Goal: Transaction & Acquisition: Purchase product/service

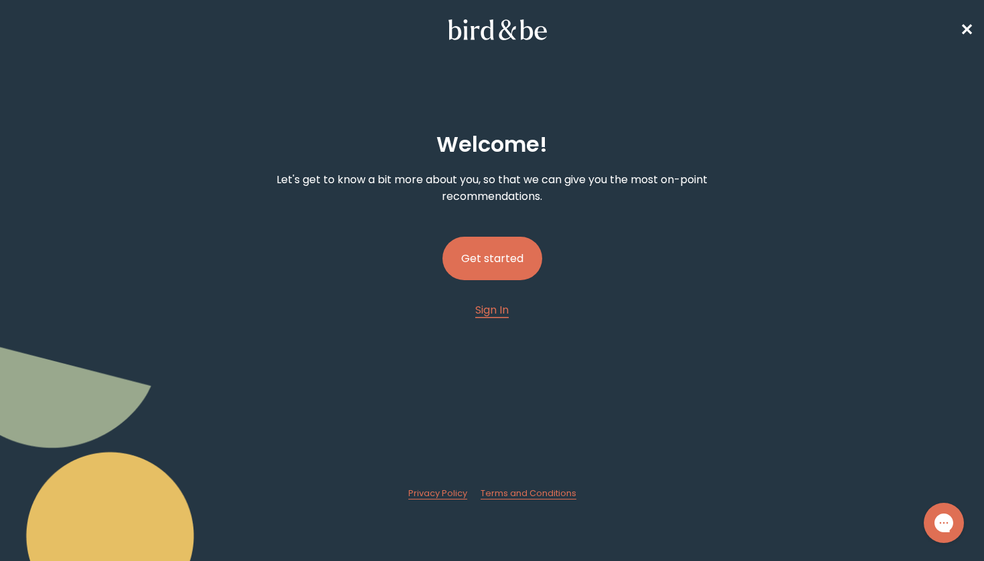
click at [524, 273] on button "Get started" at bounding box center [492, 258] width 100 height 43
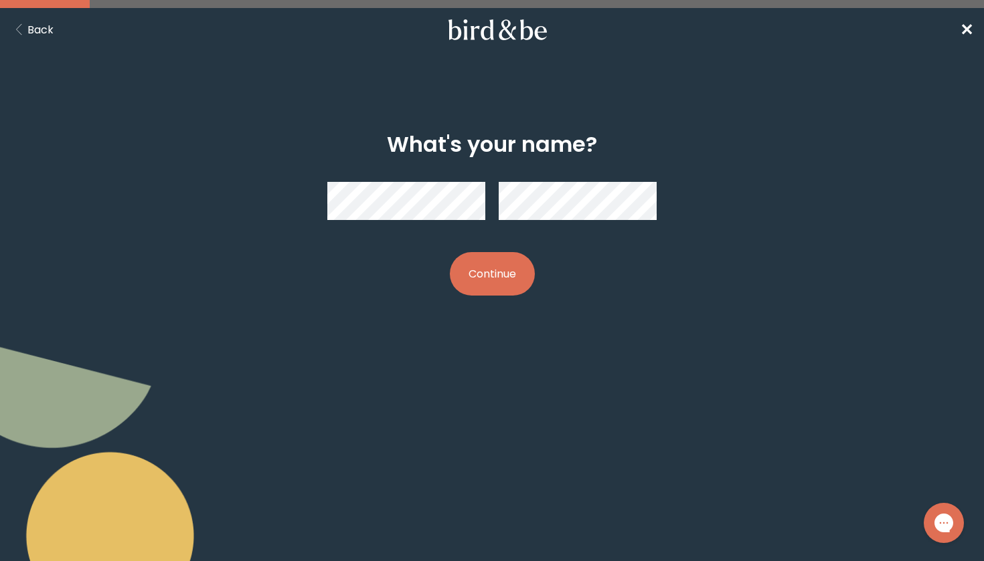
click at [418, 223] on div at bounding box center [491, 201] width 329 height 60
click at [486, 265] on button "Continue" at bounding box center [492, 273] width 85 height 43
click at [481, 288] on button "Continue" at bounding box center [492, 273] width 85 height 43
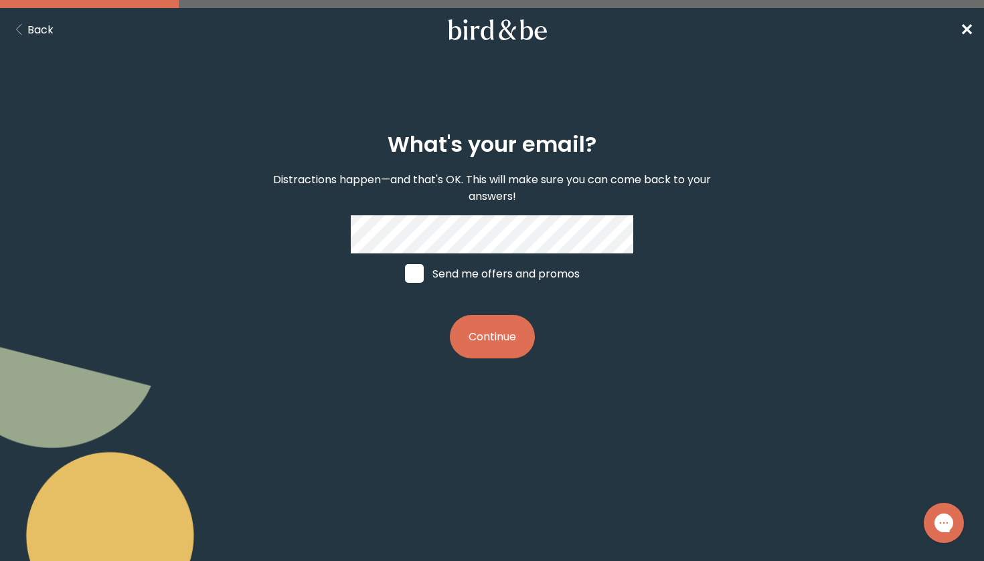
click at [505, 330] on button "Continue" at bounding box center [492, 336] width 85 height 43
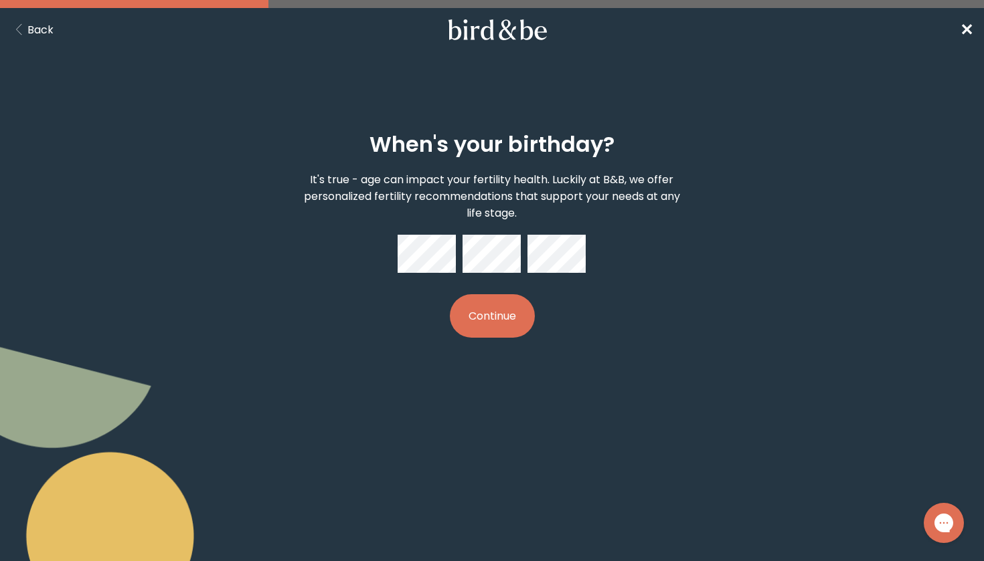
click at [512, 303] on button "Continue" at bounding box center [492, 315] width 85 height 43
click at [592, 314] on div "When's your birthday? It's true - age can impact your fertility health. Luckily…" at bounding box center [492, 235] width 470 height 249
click at [520, 326] on button "Continue" at bounding box center [492, 315] width 85 height 43
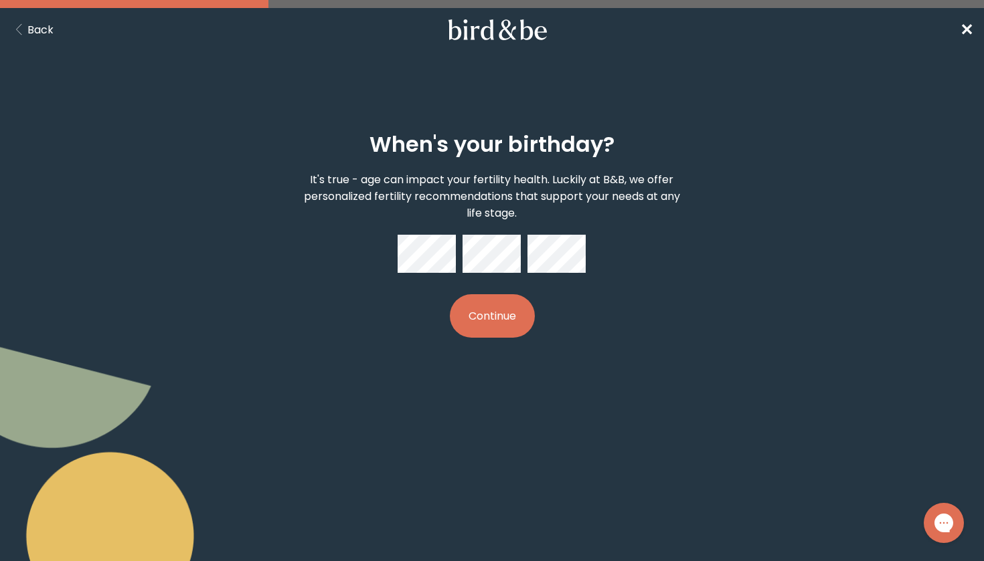
click at [505, 322] on button "Continue" at bounding box center [492, 315] width 85 height 43
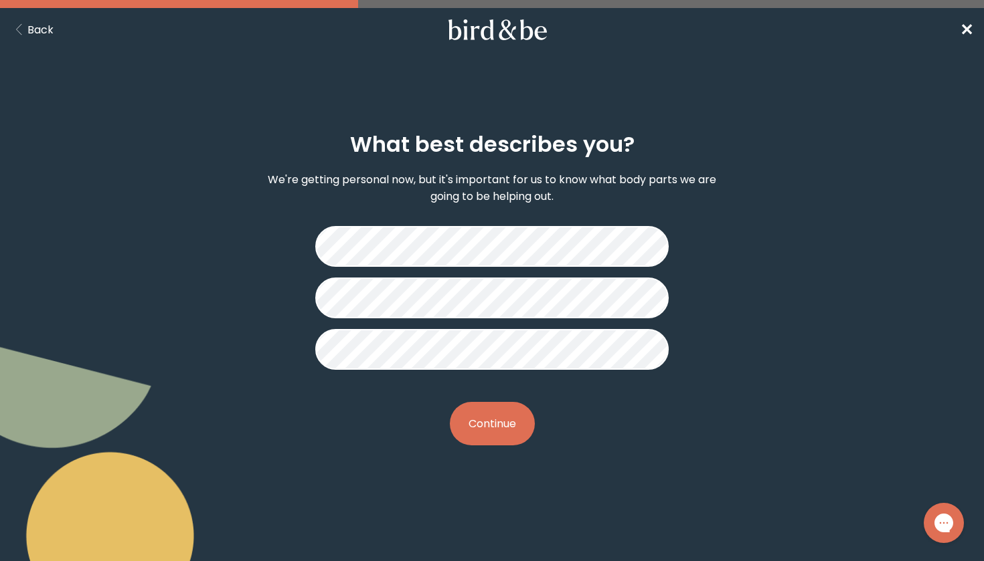
click at [515, 418] on button "Continue" at bounding box center [492, 423] width 85 height 43
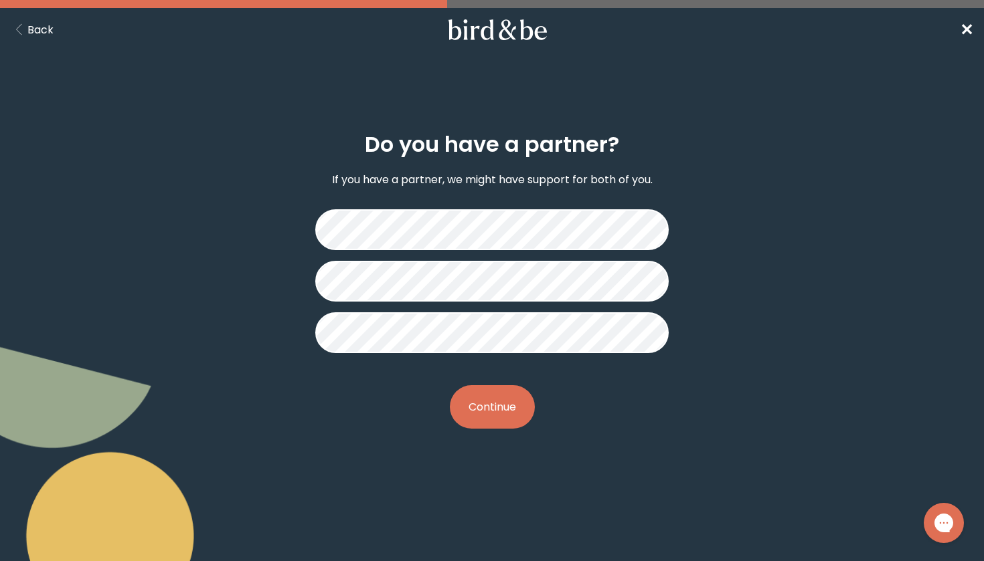
click at [489, 403] on button "Continue" at bounding box center [492, 406] width 85 height 43
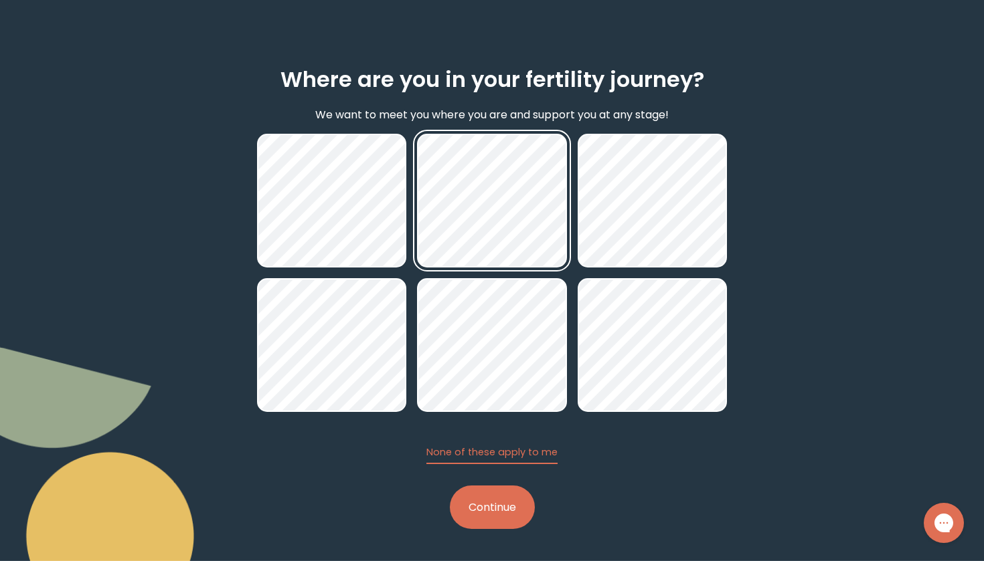
scroll to position [65, 0]
click at [483, 519] on button "Continue" at bounding box center [492, 507] width 85 height 43
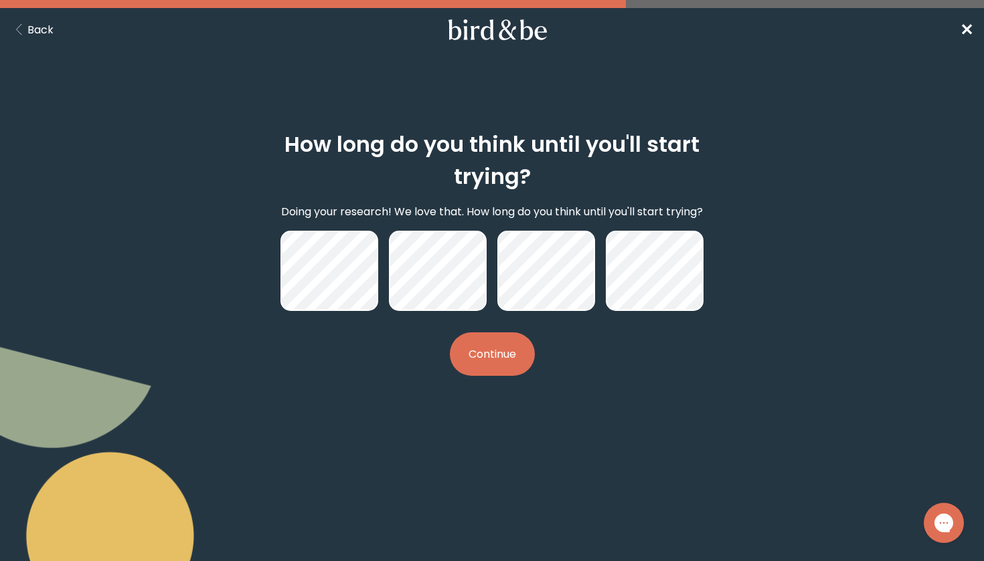
click at [495, 347] on button "Continue" at bounding box center [492, 354] width 85 height 43
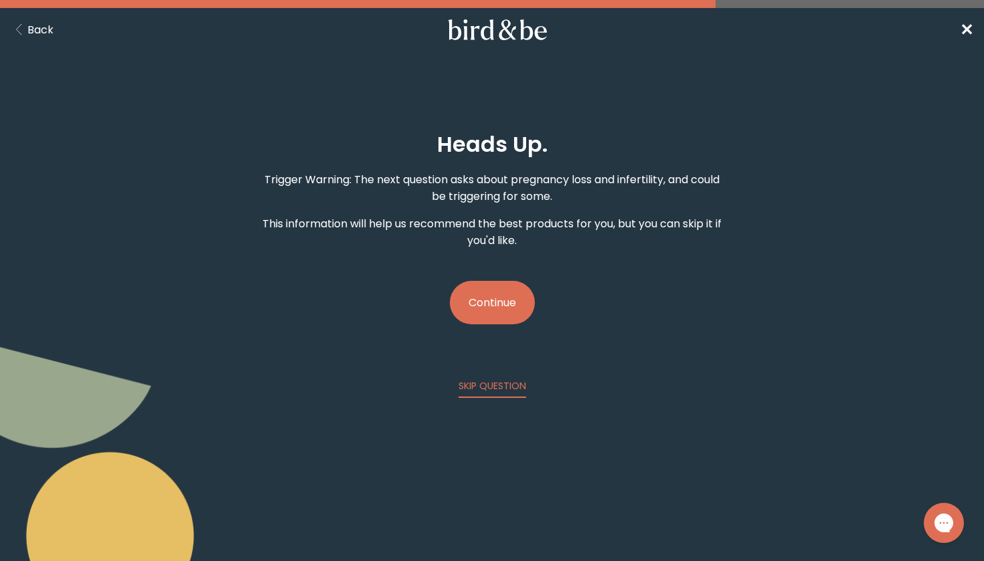
click at [492, 310] on button "Continue" at bounding box center [492, 302] width 85 height 43
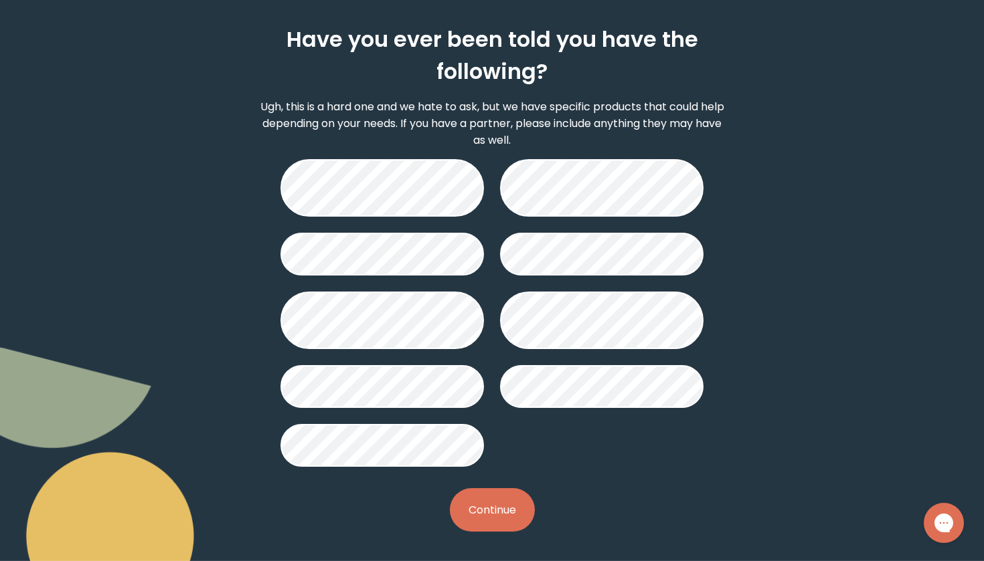
scroll to position [106, 0]
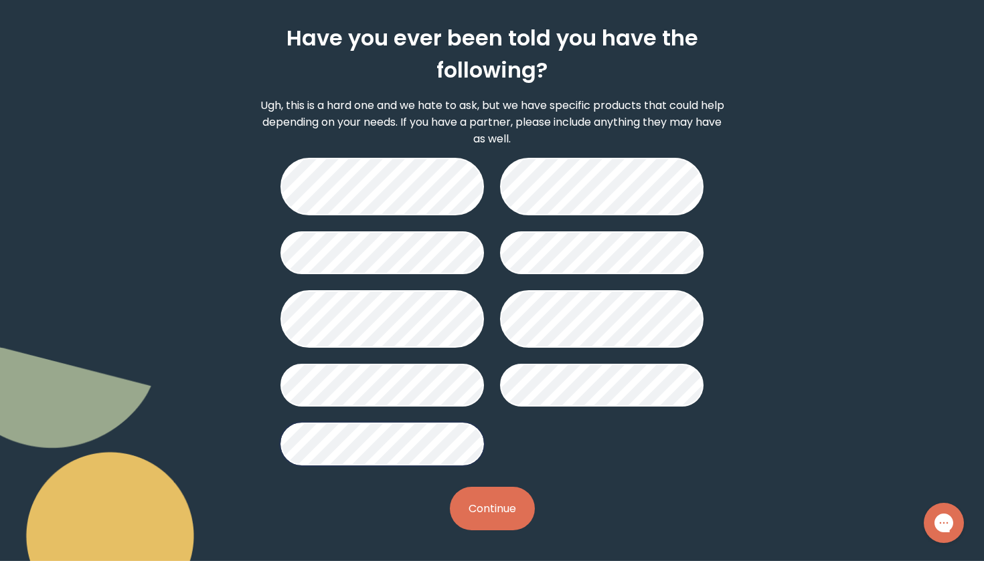
click at [505, 521] on button "Continue" at bounding box center [492, 508] width 85 height 43
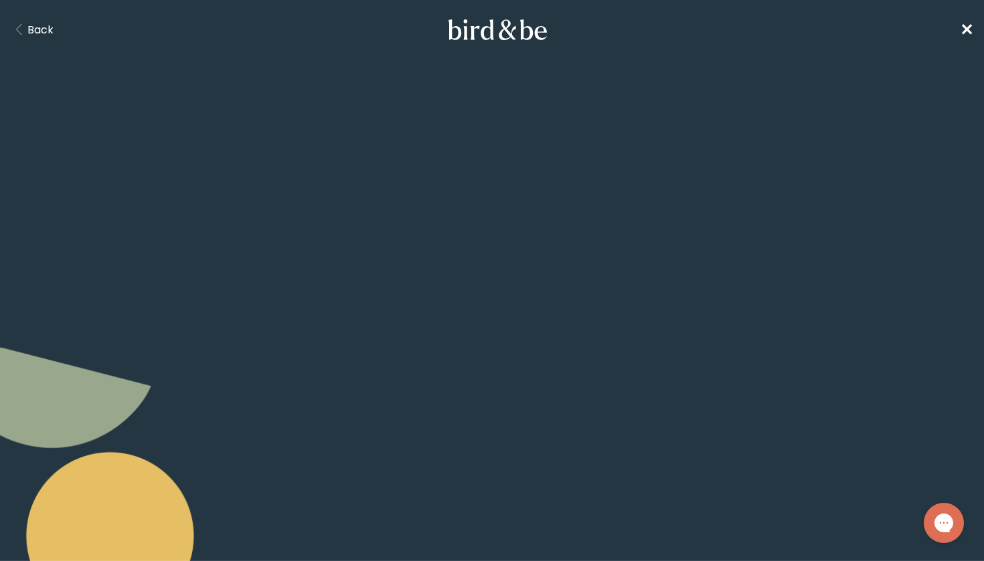
scroll to position [106, 0]
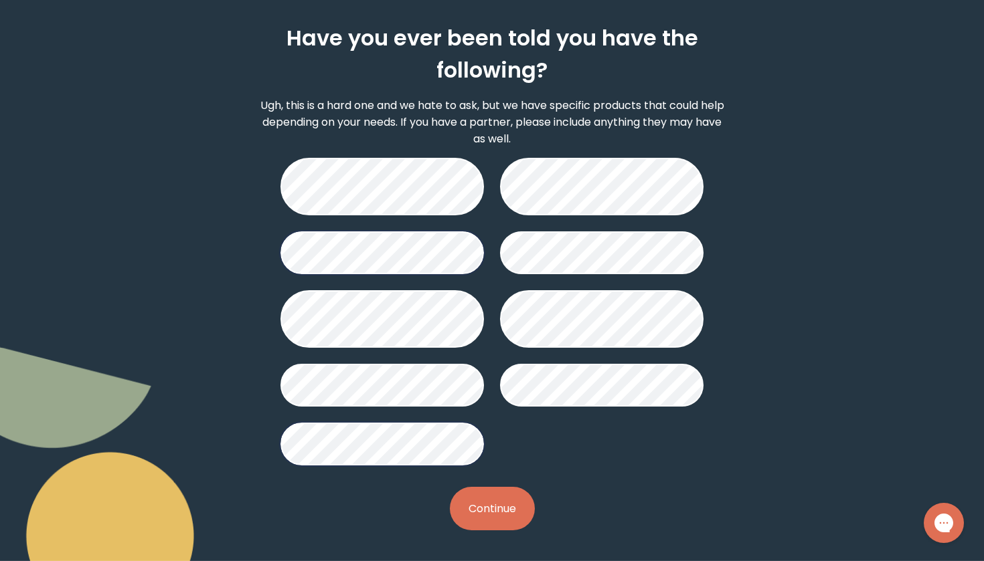
click at [509, 524] on button "Continue" at bounding box center [492, 508] width 85 height 43
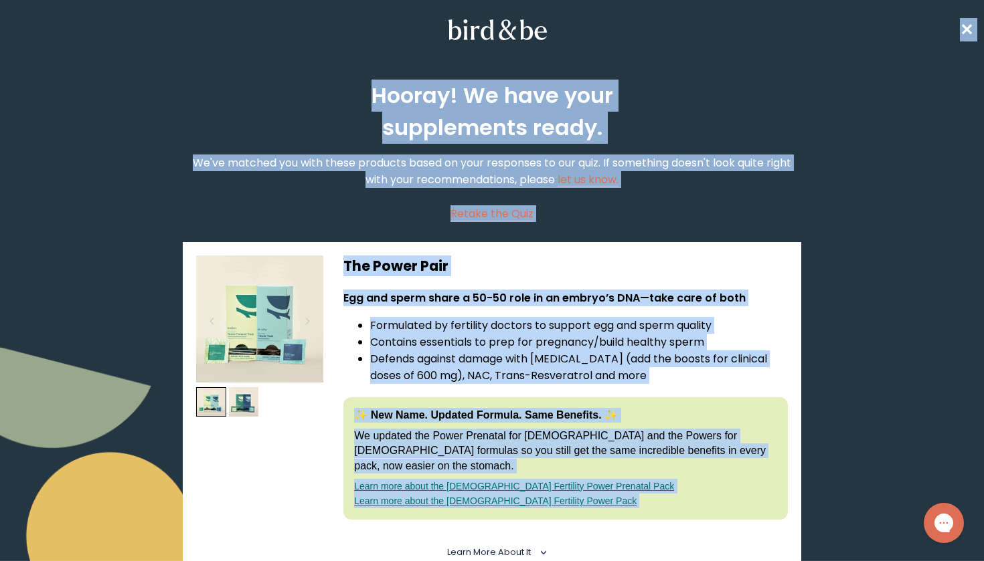
click at [510, 523] on body "plus-circle minus-circle close-circle Bird & Be Logo Bird & Be Logo arrow-left …" at bounding box center [492, 280] width 984 height 561
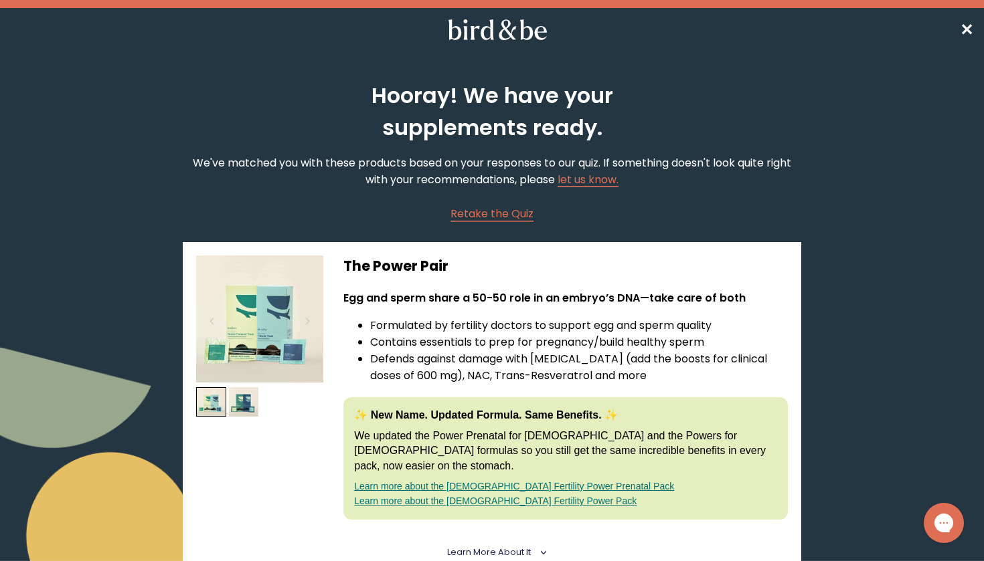
scroll to position [106, 0]
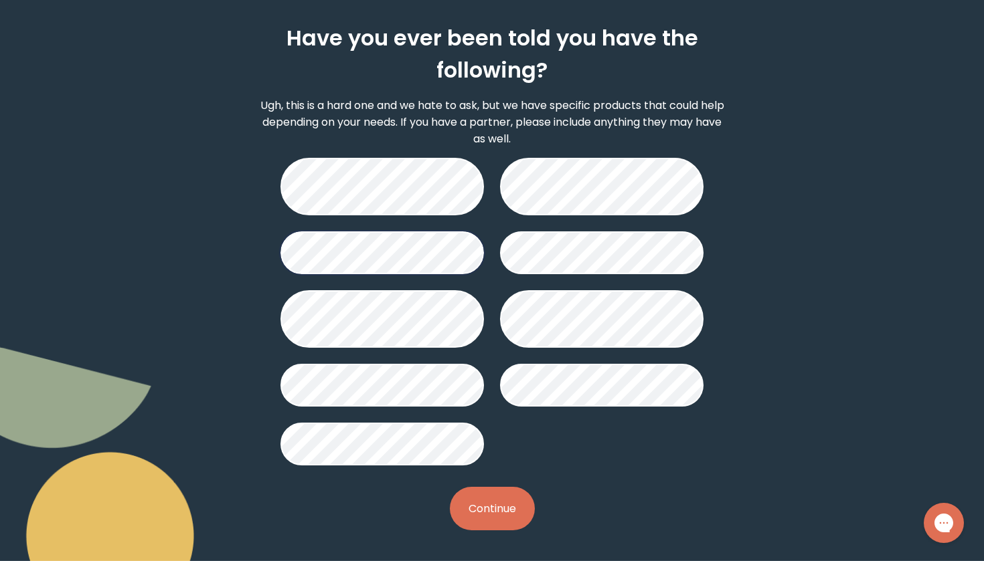
click at [496, 519] on button "Continue" at bounding box center [492, 508] width 85 height 43
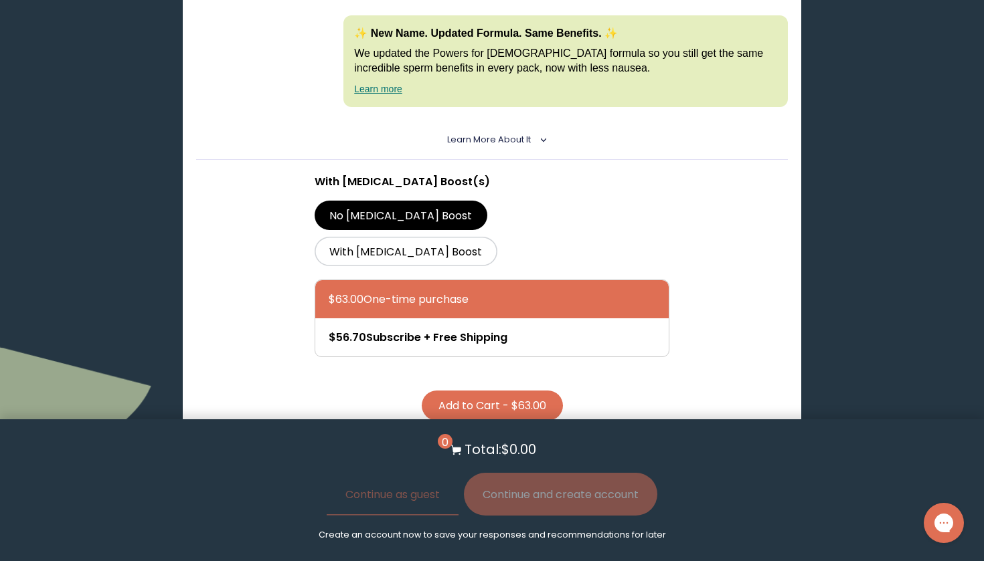
scroll to position [2436, 0]
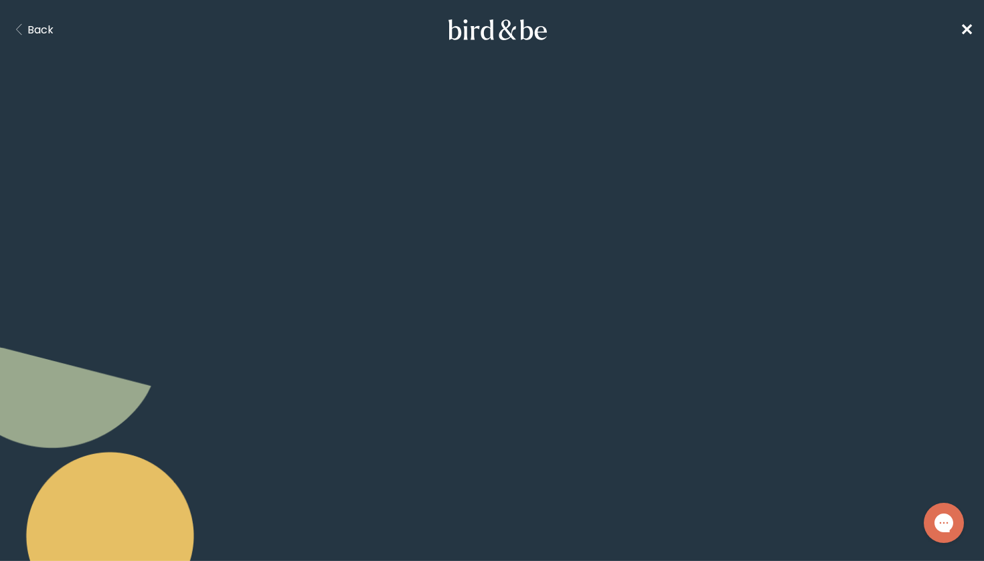
scroll to position [106, 0]
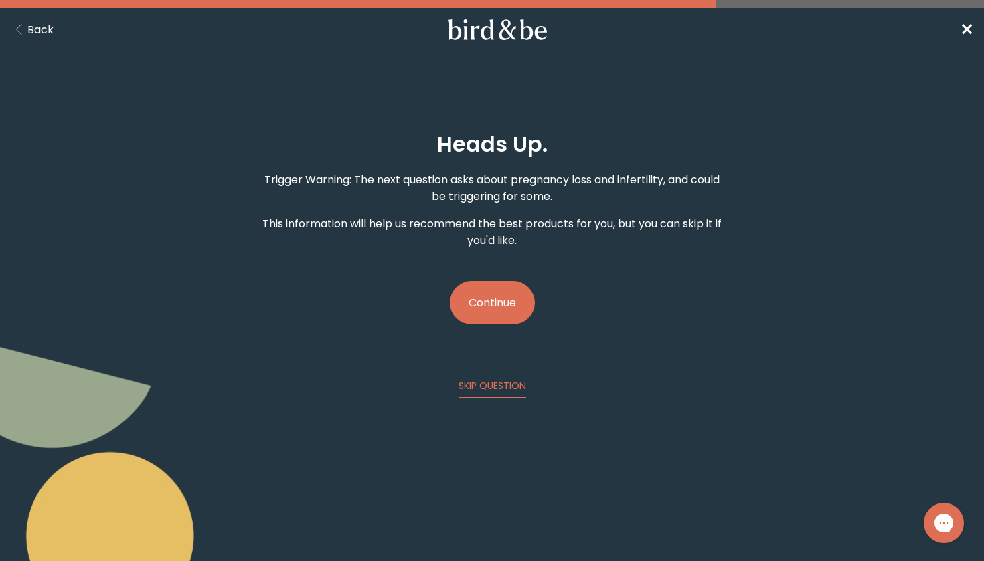
click at [508, 304] on button "Continue" at bounding box center [492, 302] width 85 height 43
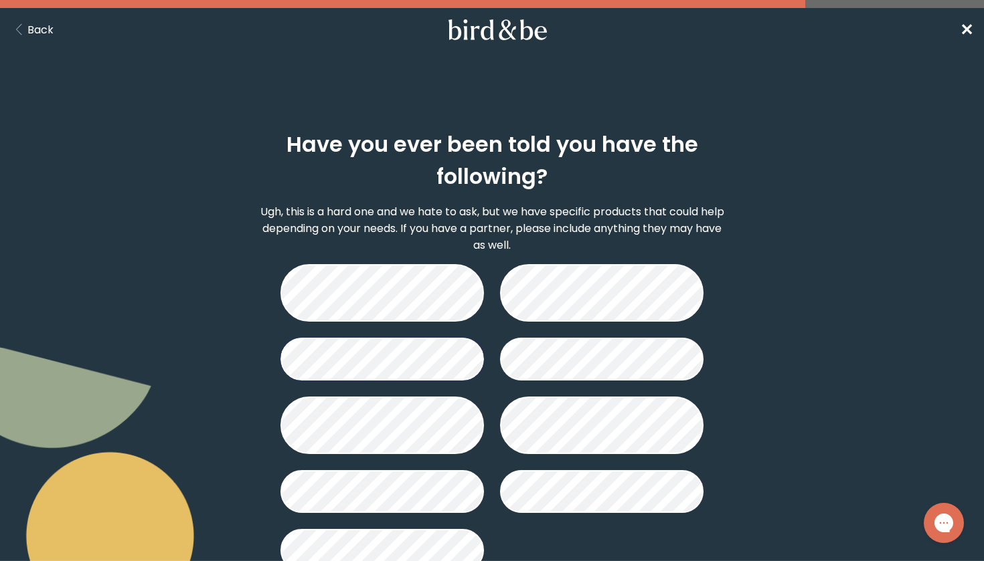
click at [18, 14] on nav "Back ✕" at bounding box center [492, 29] width 984 height 43
click at [970, 33] on span "✕" at bounding box center [966, 30] width 13 height 22
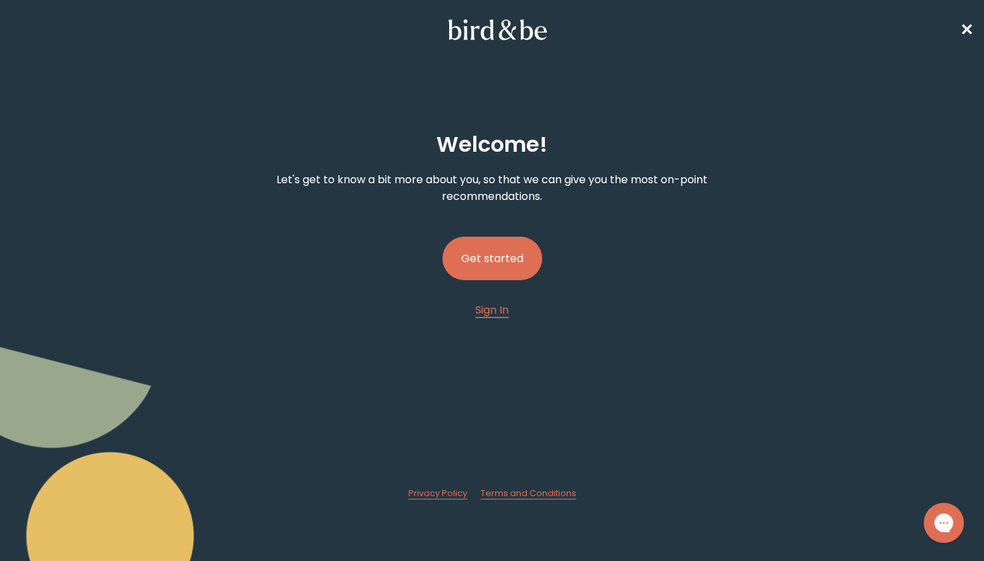
click at [472, 253] on button "Get started" at bounding box center [492, 258] width 100 height 43
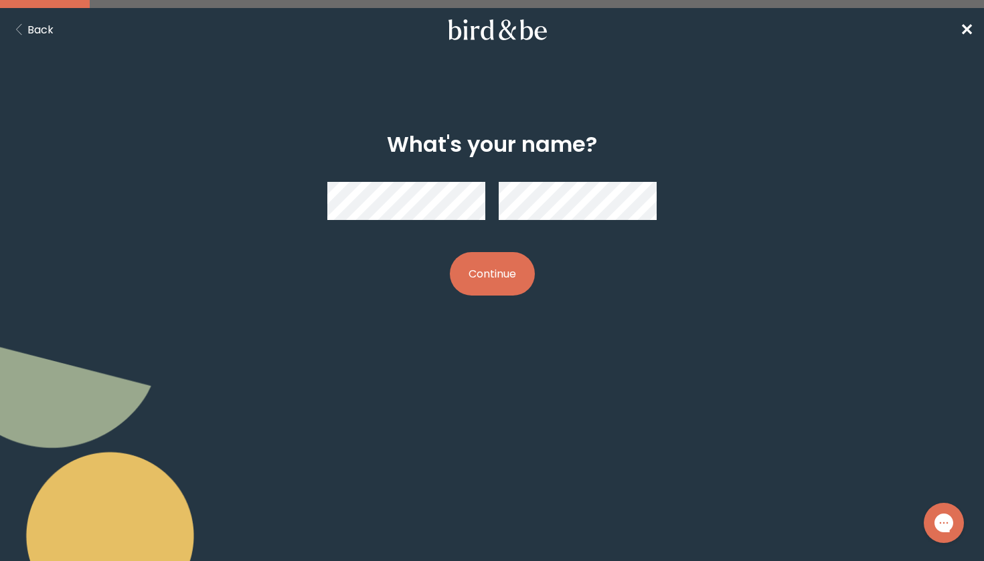
click at [489, 280] on button "Continue" at bounding box center [492, 273] width 85 height 43
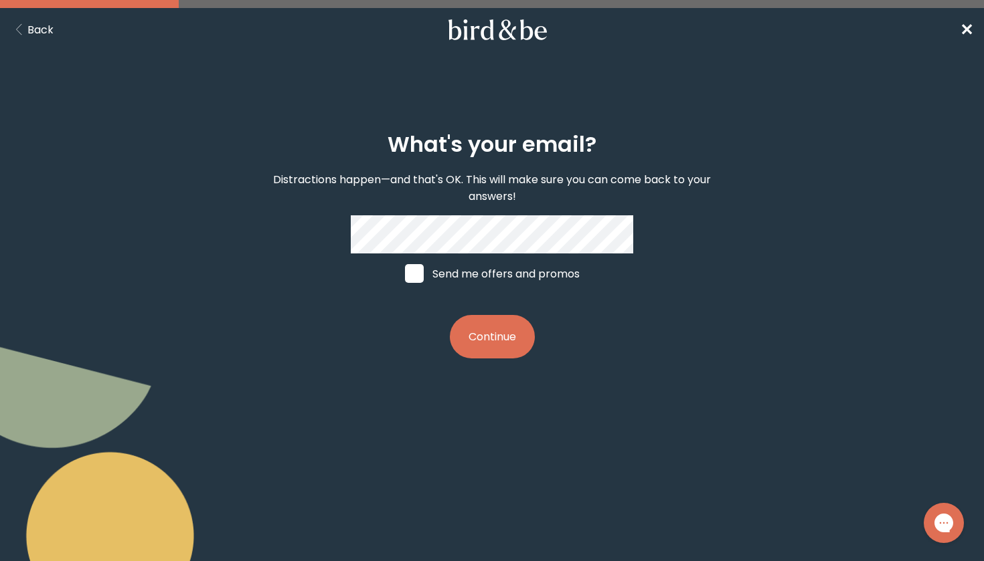
click at [493, 337] on button "Continue" at bounding box center [492, 336] width 85 height 43
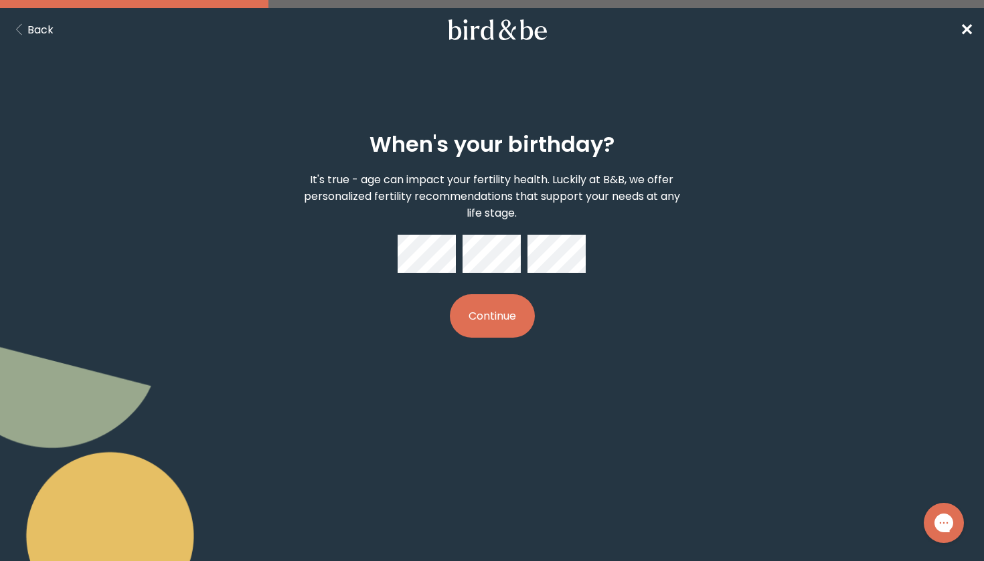
click at [499, 327] on button "Continue" at bounding box center [492, 315] width 85 height 43
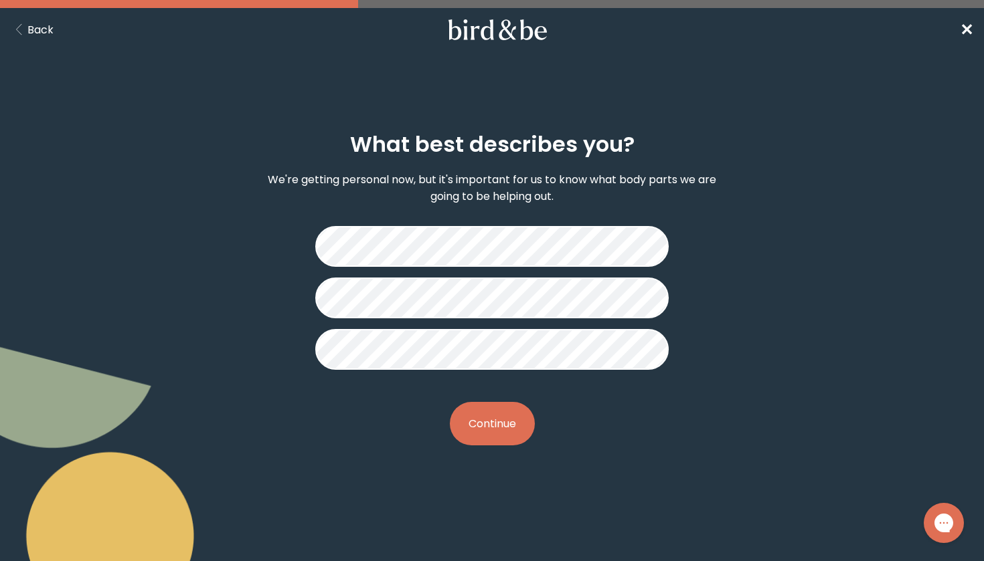
click at [499, 426] on button "Continue" at bounding box center [492, 423] width 85 height 43
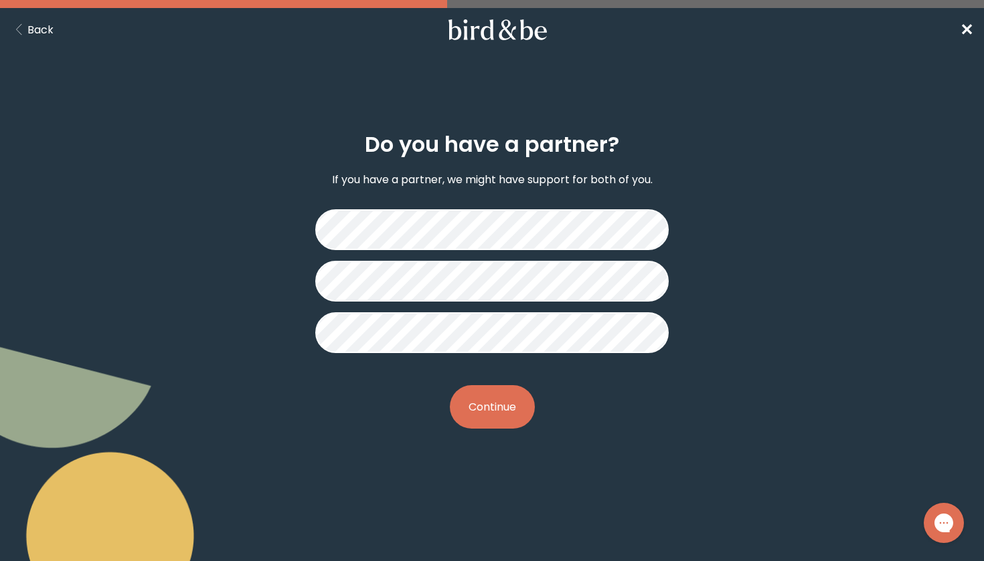
click at [500, 420] on button "Continue" at bounding box center [492, 406] width 85 height 43
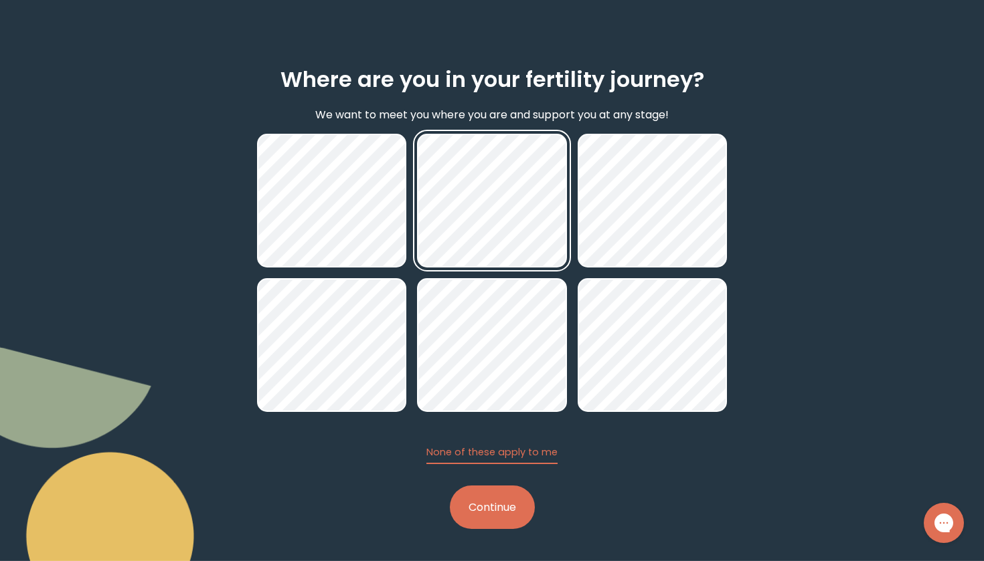
scroll to position [65, 0]
click at [480, 501] on button "Continue" at bounding box center [492, 507] width 85 height 43
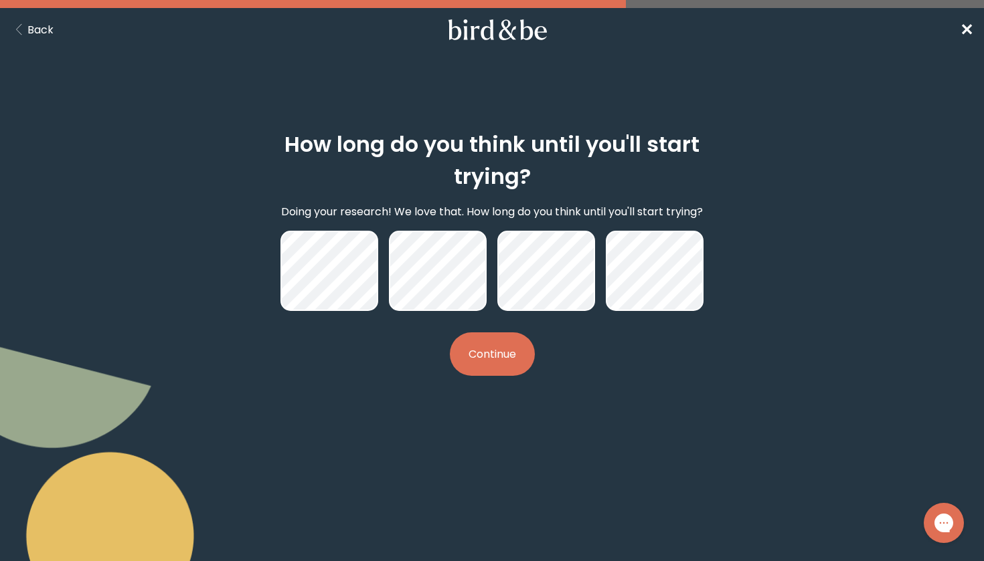
click at [486, 356] on button "Continue" at bounding box center [492, 354] width 85 height 43
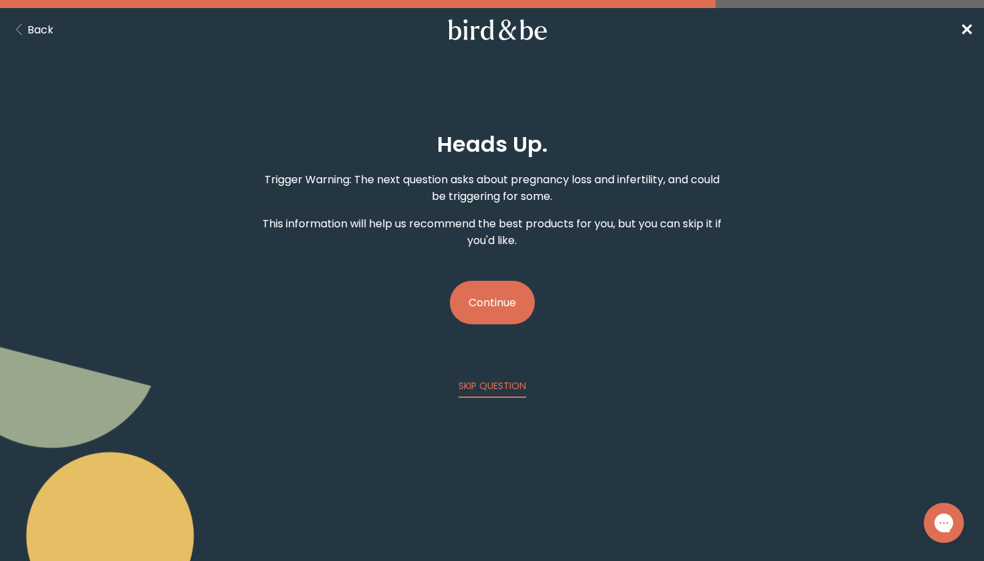
click at [496, 300] on button "Continue" at bounding box center [492, 302] width 85 height 43
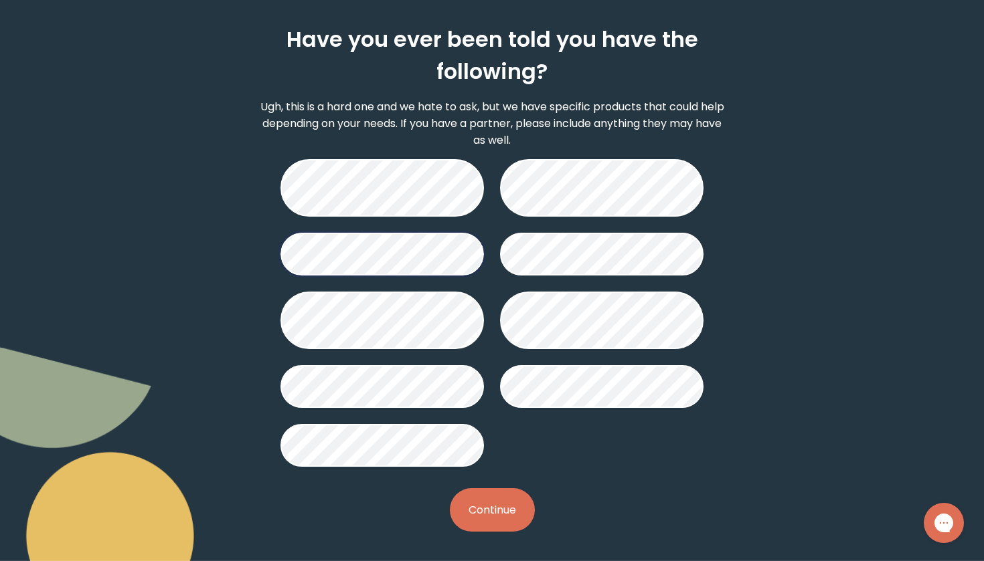
scroll to position [108, 0]
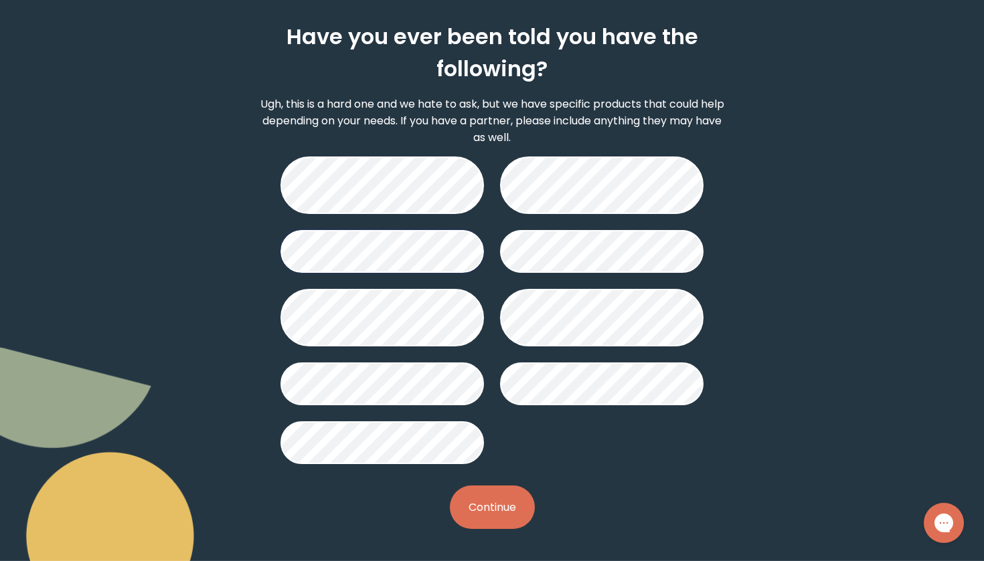
click at [490, 505] on button "Continue" at bounding box center [492, 507] width 85 height 43
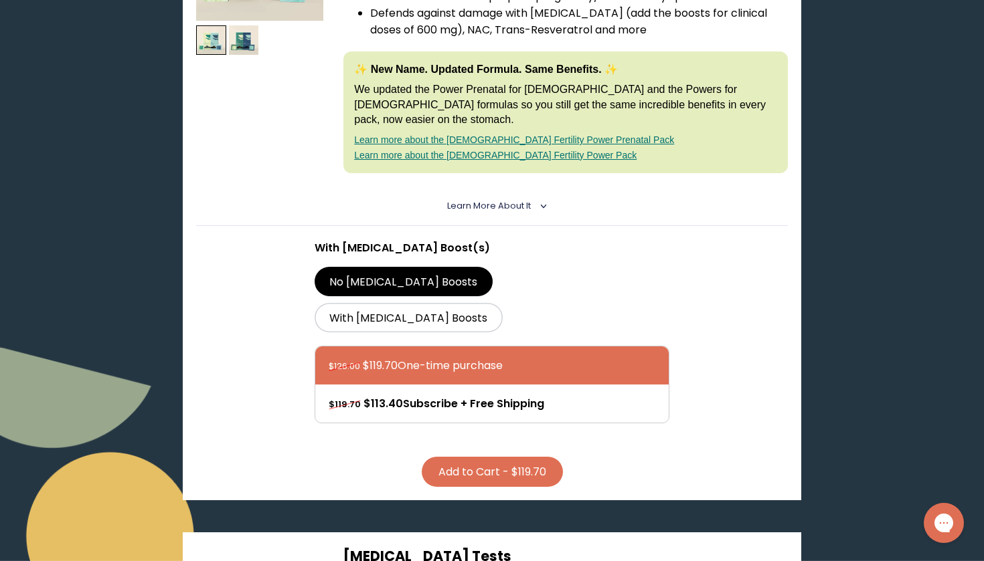
scroll to position [392, 0]
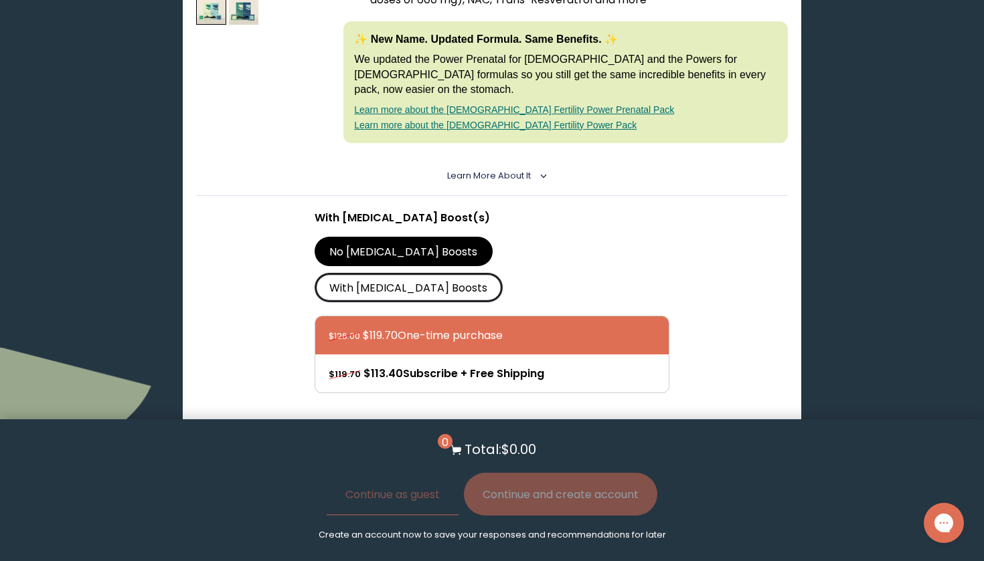
click at [497, 273] on label "With [MEDICAL_DATA] Boosts" at bounding box center [408, 287] width 188 height 29
click at [0, 0] on input "With [MEDICAL_DATA] Boosts" at bounding box center [0, 0] width 0 height 0
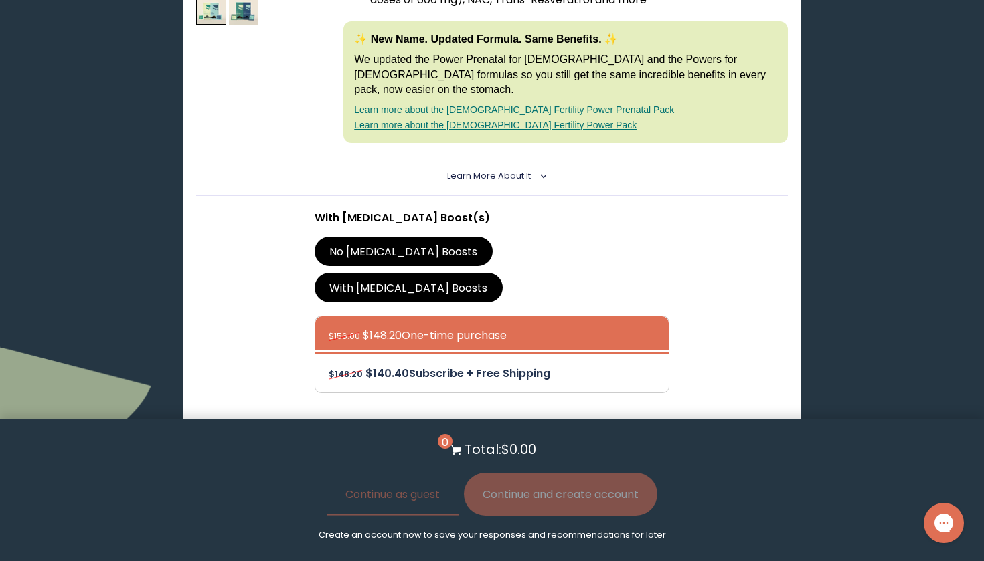
click at [470, 355] on div at bounding box center [505, 374] width 353 height 38
click at [329, 365] on input "$148.20 $140.40 Subscribe + Free Shipping" at bounding box center [328, 365] width 1 height 1
radio input "true"
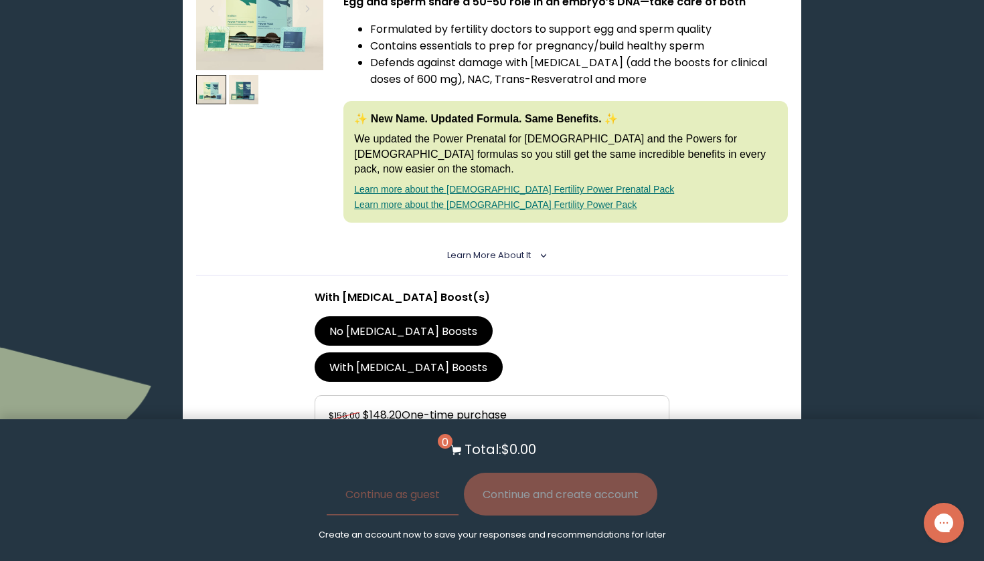
scroll to position [293, 0]
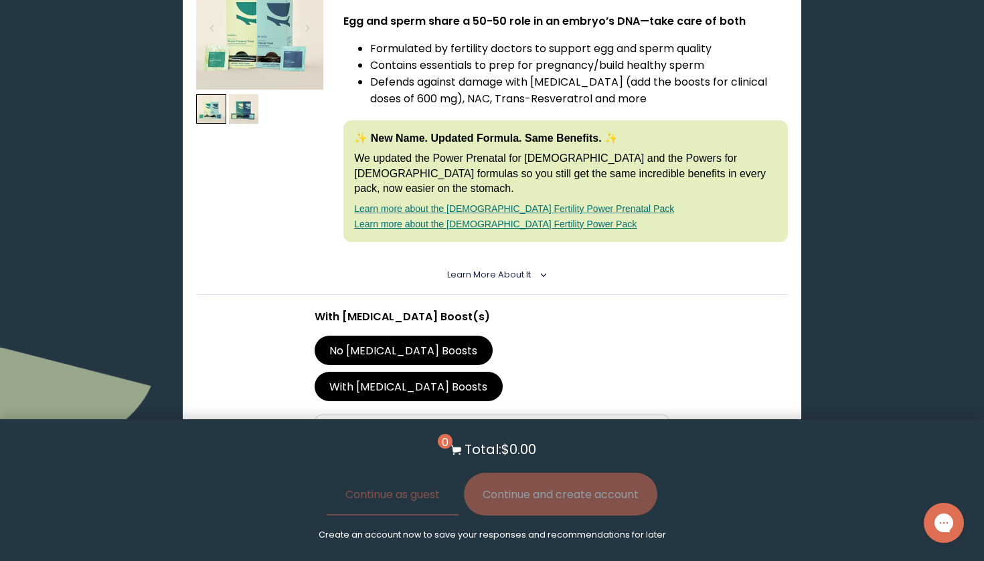
click at [561, 203] on link "Learn more about the [DEMOGRAPHIC_DATA] Fertility Power Prenatal Pack" at bounding box center [514, 208] width 320 height 11
click at [458, 219] on link "Learn more about the [DEMOGRAPHIC_DATA] Fertility Power Pack" at bounding box center [495, 224] width 282 height 11
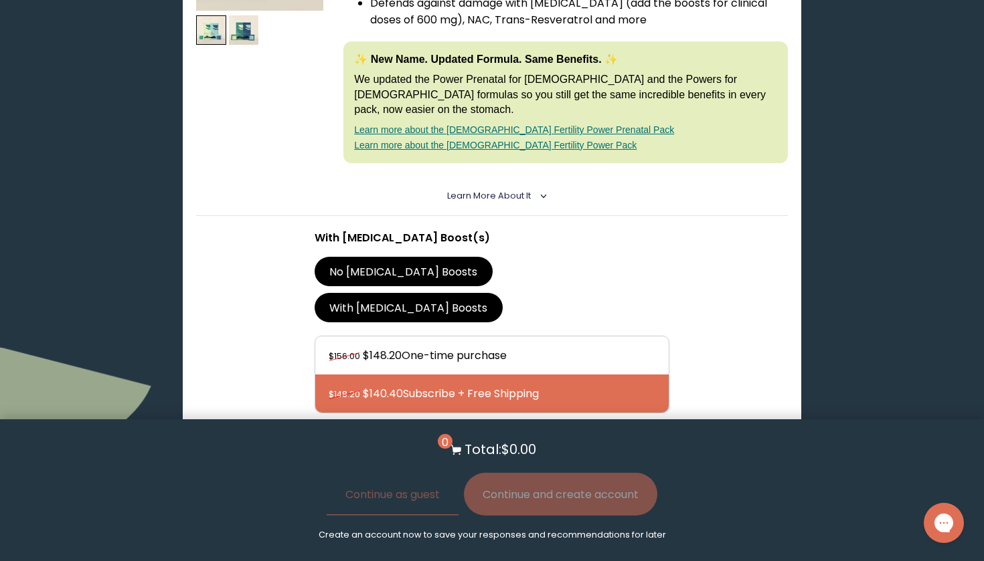
scroll to position [381, 0]
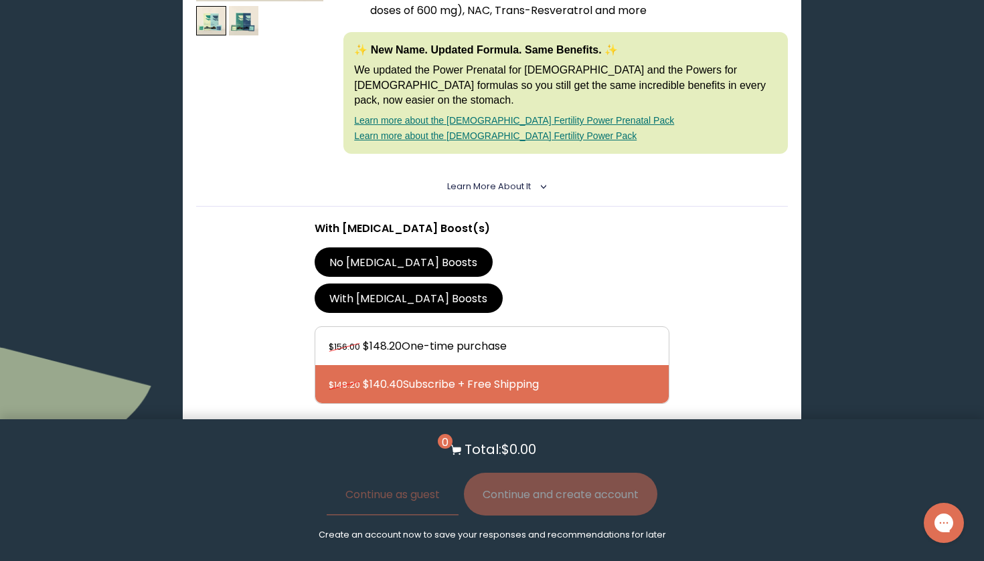
click at [493, 438] on button "Add to Cart - $140.40" at bounding box center [492, 453] width 147 height 30
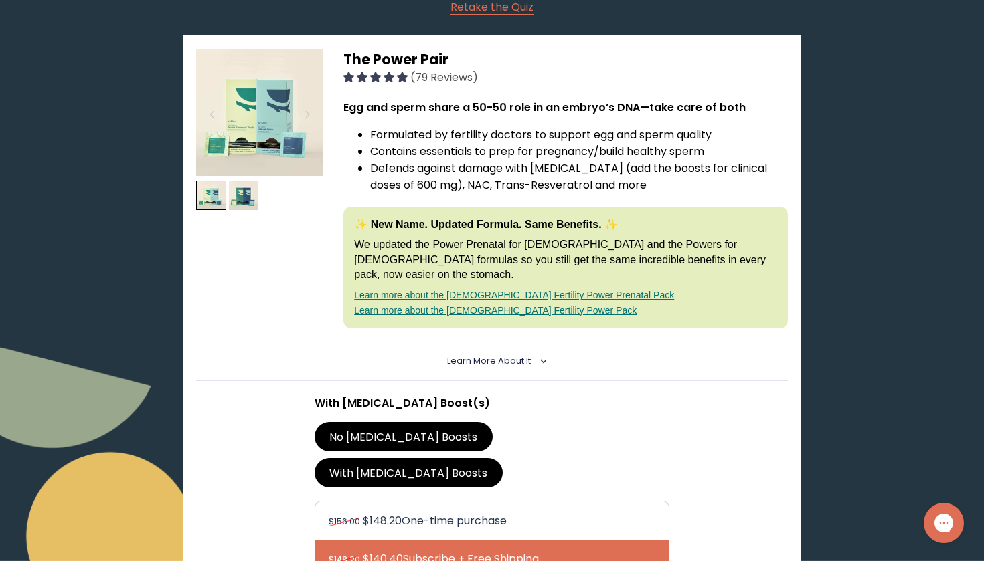
scroll to position [36, 0]
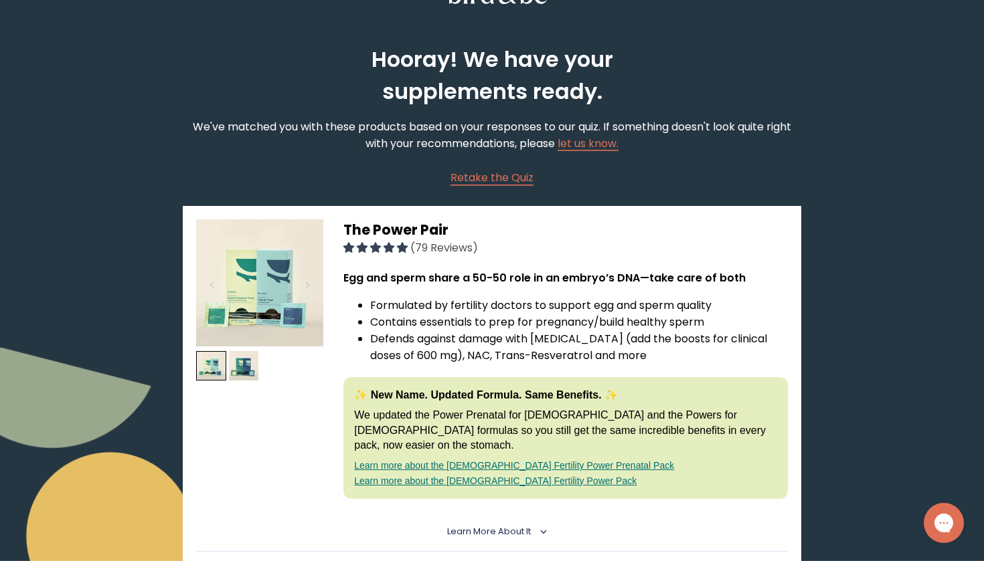
click at [456, 460] on link "Learn more about the [DEMOGRAPHIC_DATA] Fertility Power Prenatal Pack" at bounding box center [514, 465] width 320 height 11
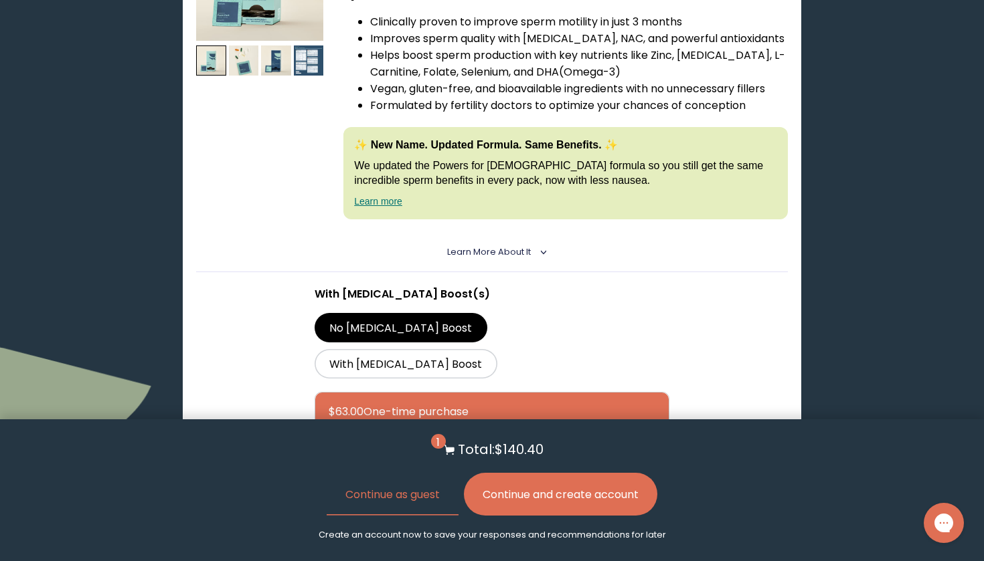
scroll to position [2456, 0]
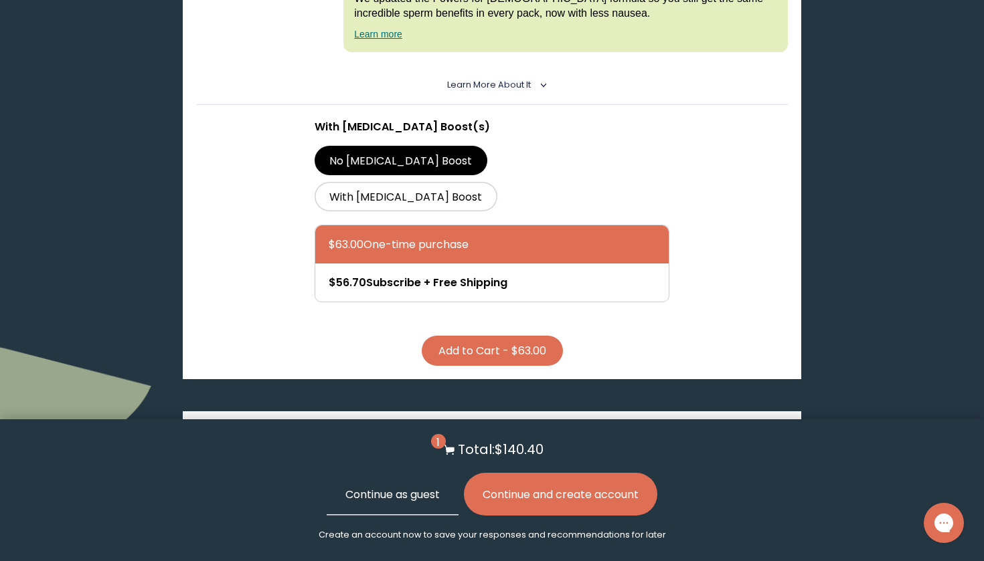
click at [373, 499] on button "Continue as guest" at bounding box center [393, 494] width 132 height 43
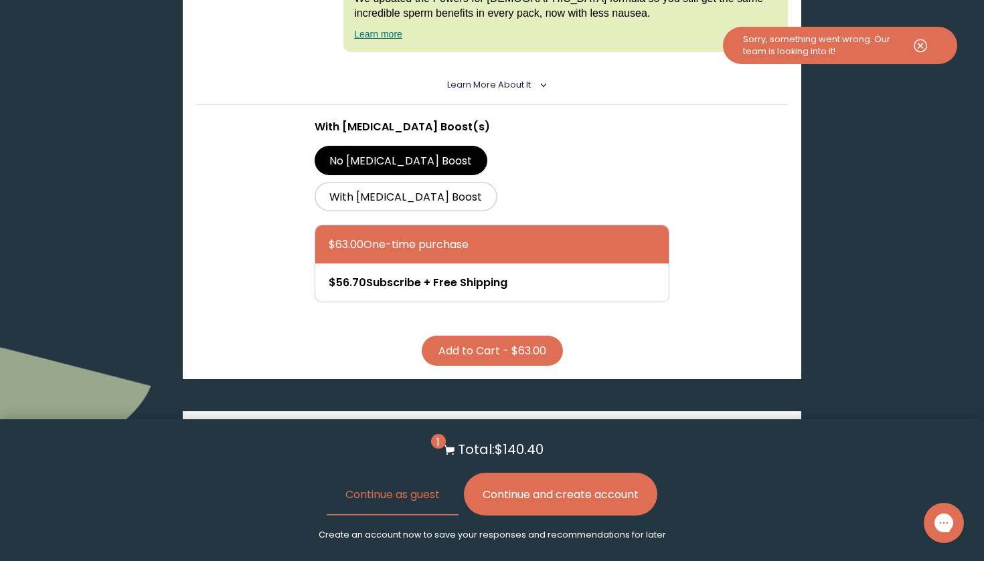
click at [917, 41] on icon at bounding box center [919, 46] width 33 height 18
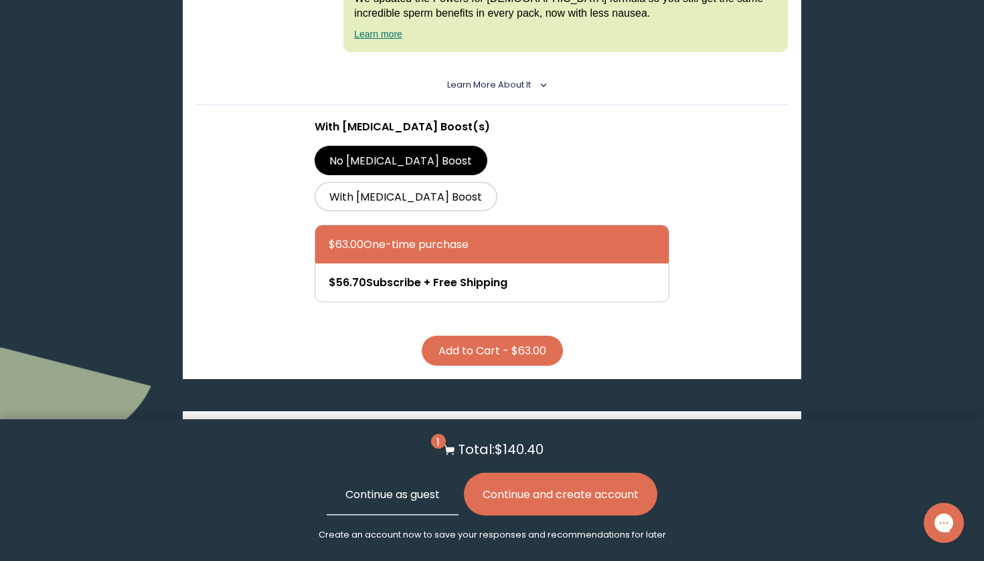
click at [381, 487] on button "Continue as guest" at bounding box center [393, 494] width 132 height 43
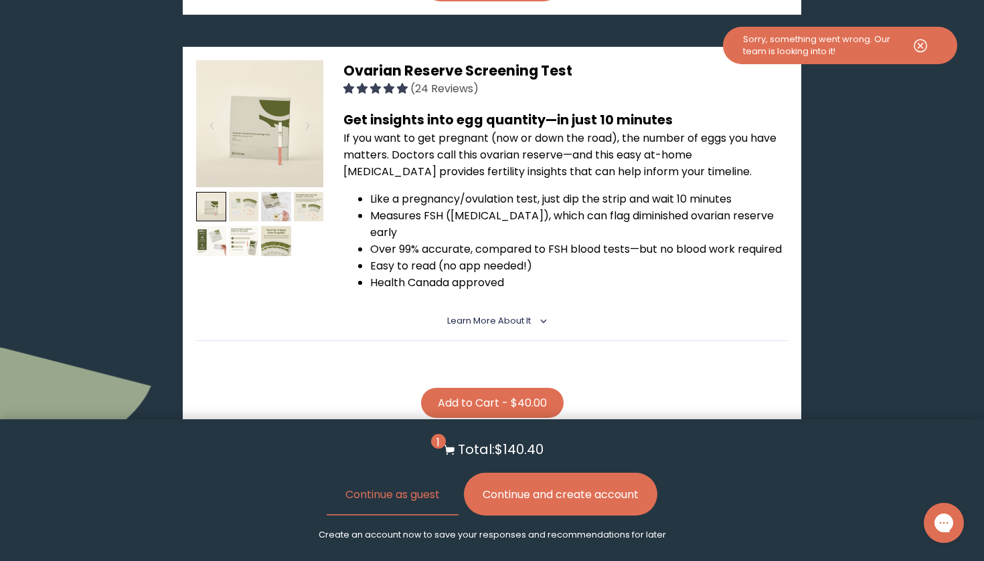
scroll to position [1407, 0]
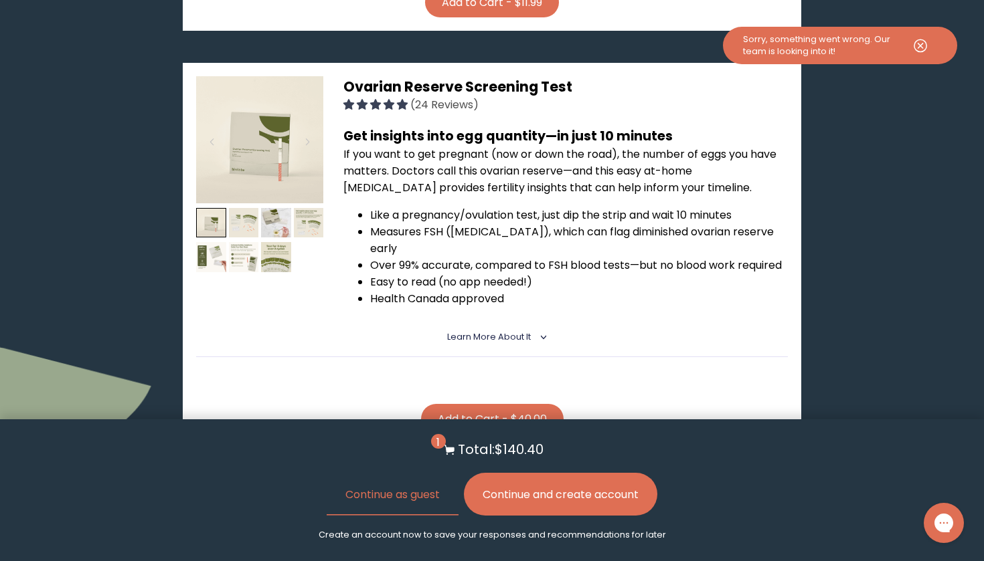
click at [926, 47] on use at bounding box center [920, 45] width 12 height 12
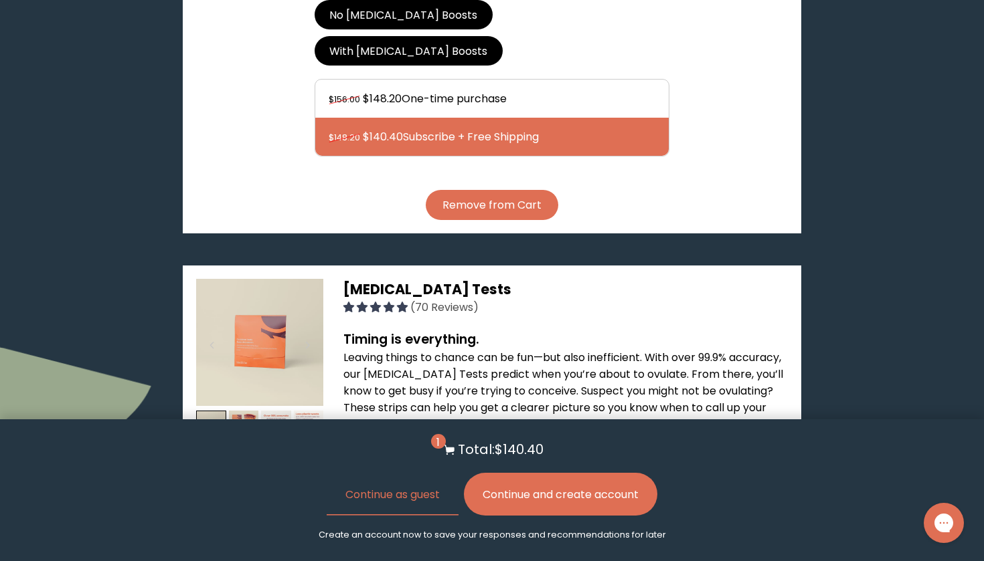
scroll to position [732, 0]
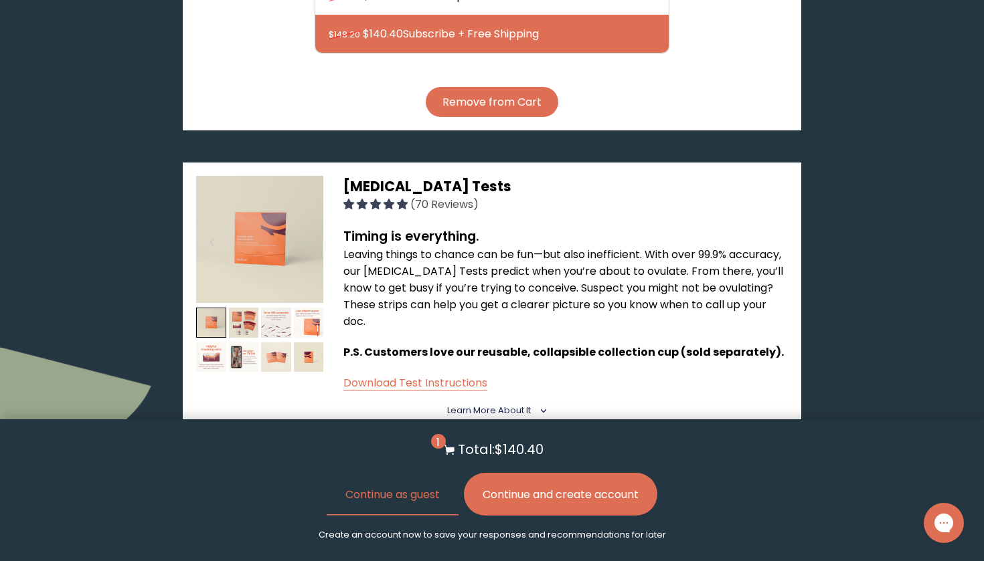
click at [553, 506] on button "Continue and create account" at bounding box center [560, 494] width 193 height 43
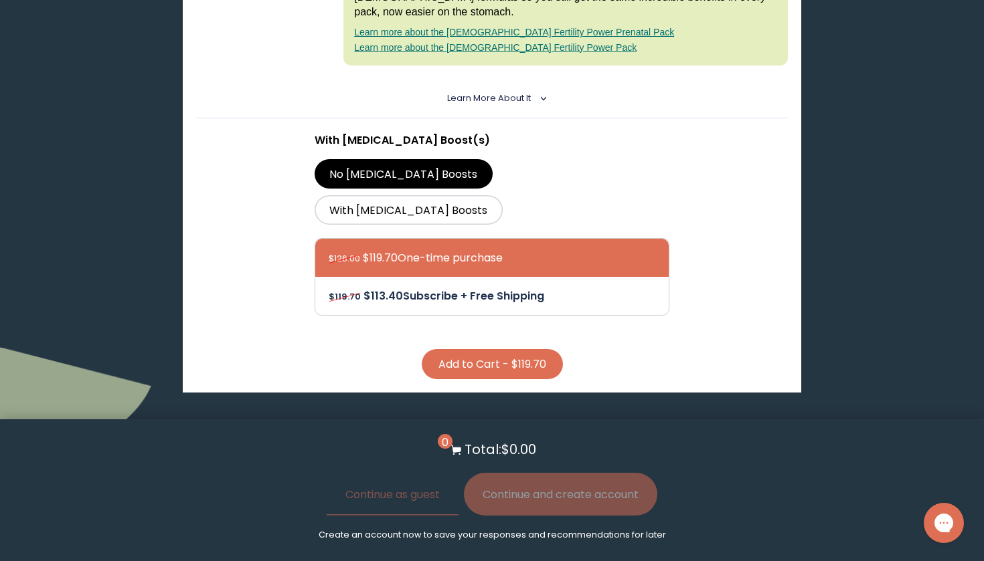
scroll to position [466, 0]
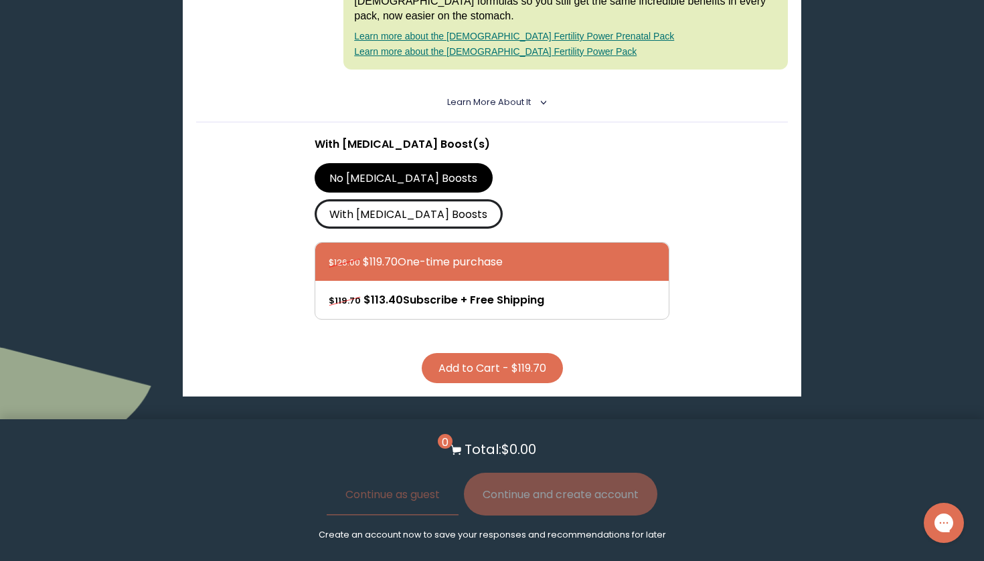
click at [484, 199] on label "With [MEDICAL_DATA] Boosts" at bounding box center [408, 213] width 188 height 29
click at [0, 0] on input "With [MEDICAL_DATA] Boosts" at bounding box center [0, 0] width 0 height 0
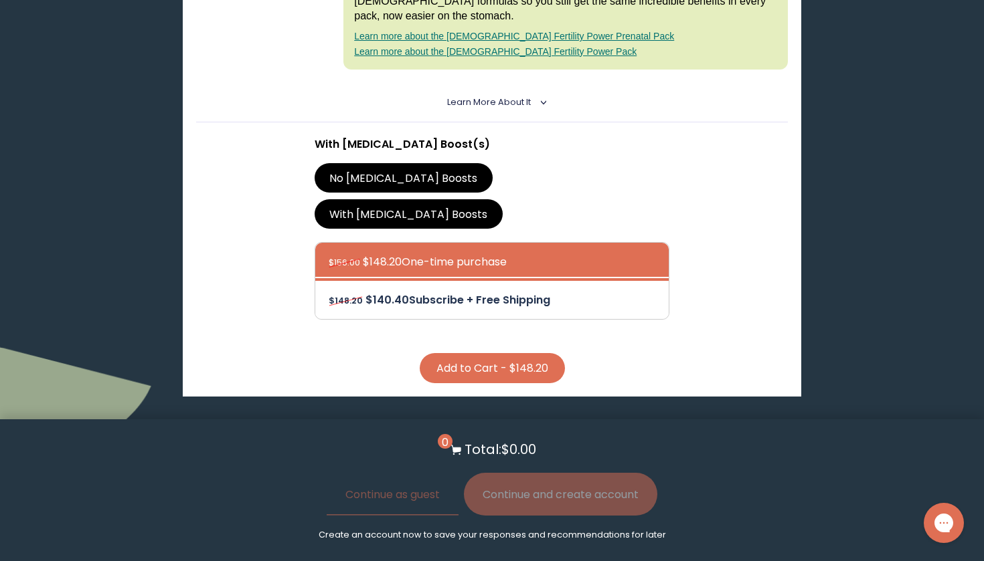
click at [500, 281] on div at bounding box center [505, 300] width 353 height 38
click at [329, 291] on input "$148.20 $140.40 Subscribe + Free Shipping" at bounding box center [328, 291] width 1 height 1
radio input "true"
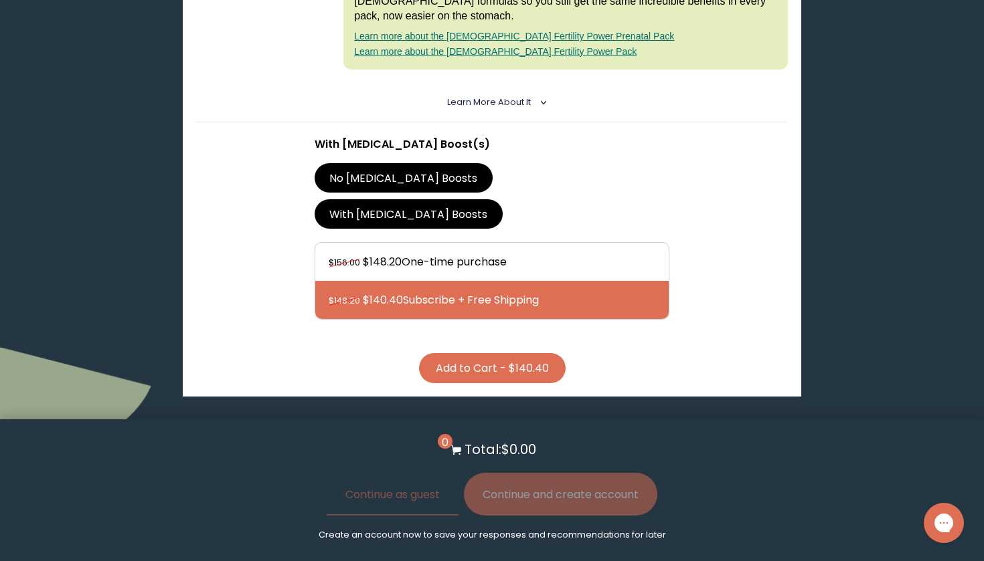
click at [498, 353] on button "Add to Cart - $140.40" at bounding box center [492, 368] width 147 height 30
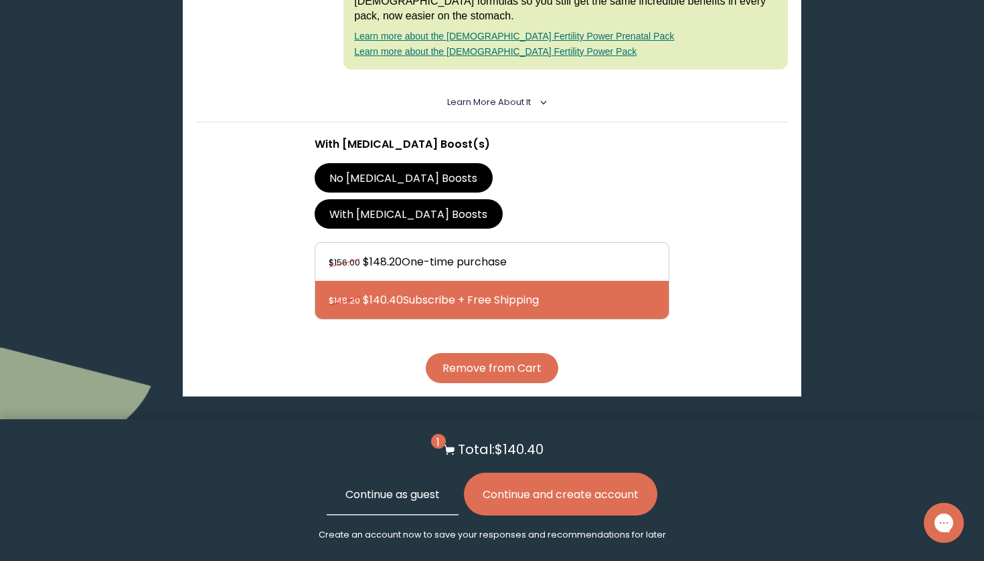
click at [419, 499] on button "Continue as guest" at bounding box center [393, 494] width 132 height 43
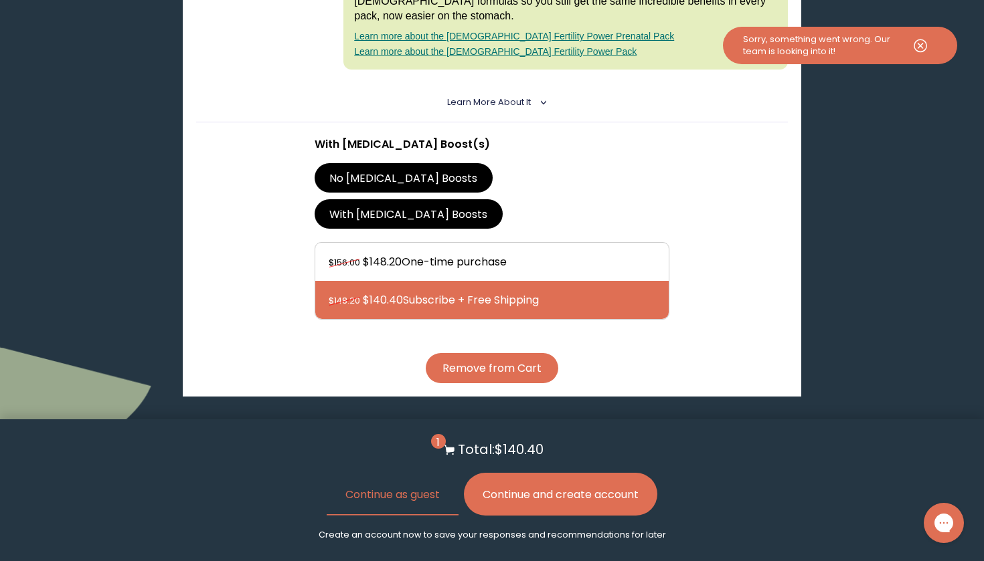
click at [922, 44] on use at bounding box center [920, 45] width 12 height 12
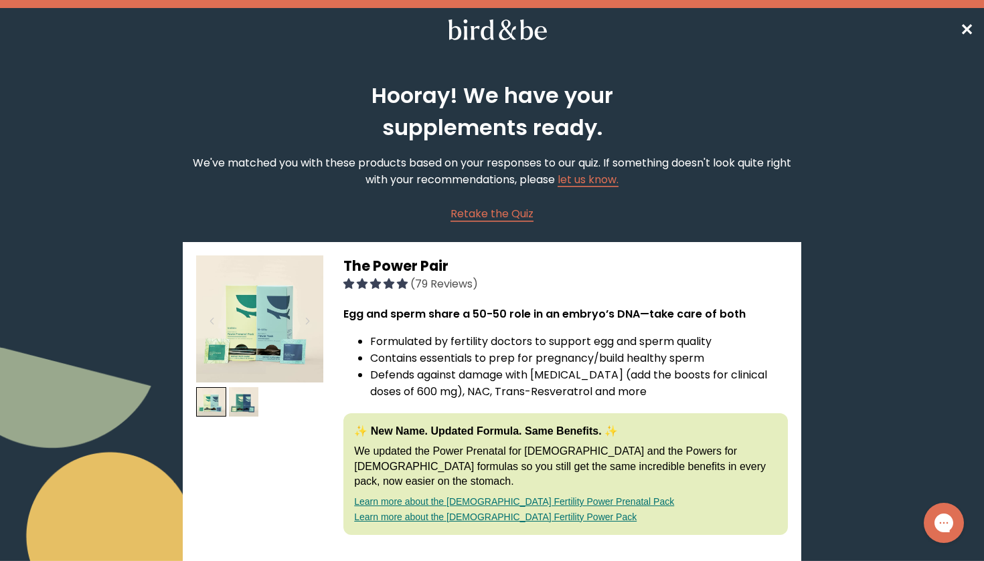
scroll to position [0, 0]
click at [961, 19] on nav "✕" at bounding box center [492, 29] width 984 height 43
click at [967, 27] on span "✕" at bounding box center [966, 30] width 13 height 22
